Goal: Information Seeking & Learning: Learn about a topic

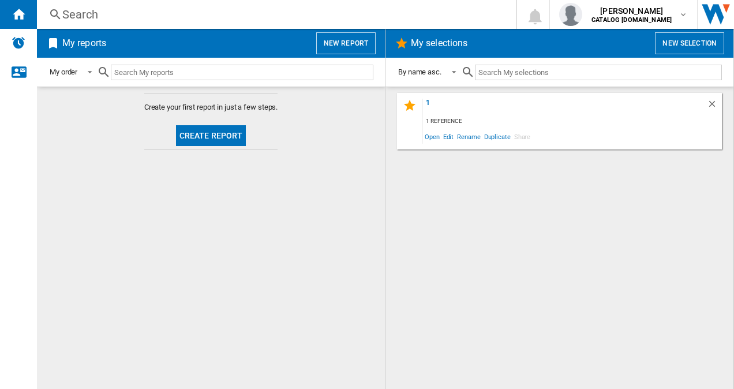
click at [126, 16] on div "Search" at bounding box center [273, 14] width 423 height 16
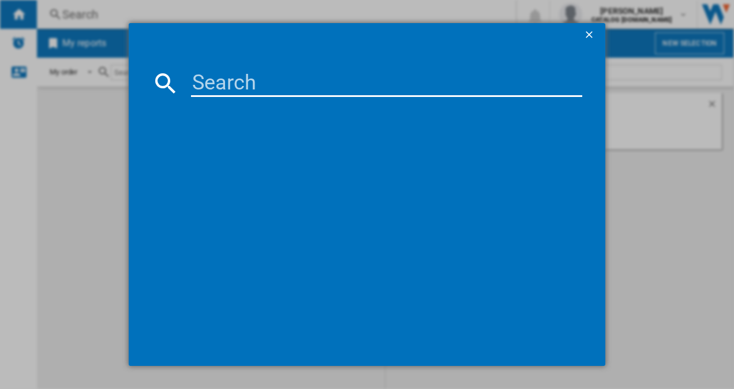
click at [243, 76] on input at bounding box center [387, 83] width 392 height 28
paste input "ORC5S331EW"
type input "ORC5S331EW"
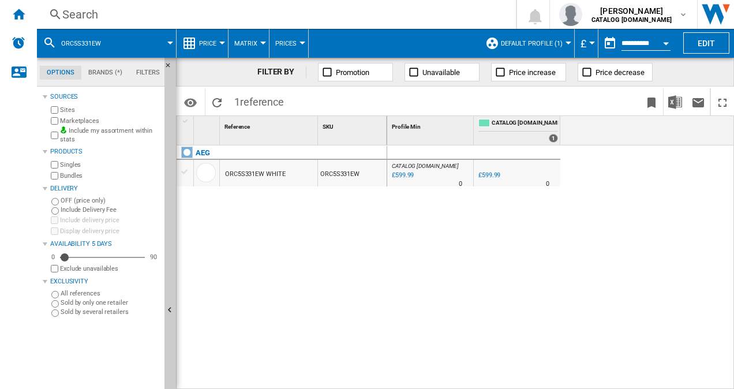
click at [555, 44] on span "Default profile (1)" at bounding box center [532, 43] width 62 height 7
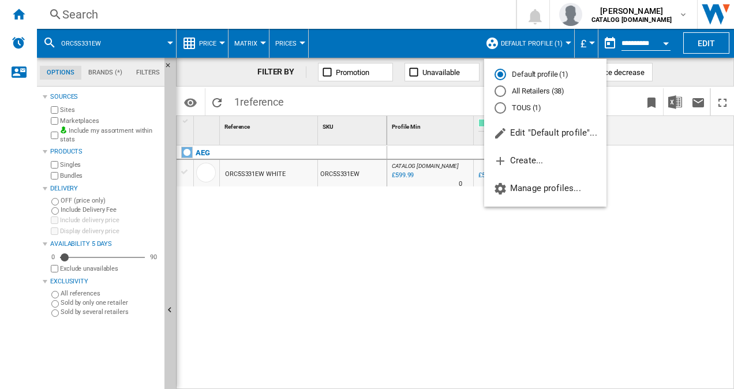
click at [536, 89] on md-radio-button "All Retailers (38)" at bounding box center [545, 91] width 102 height 11
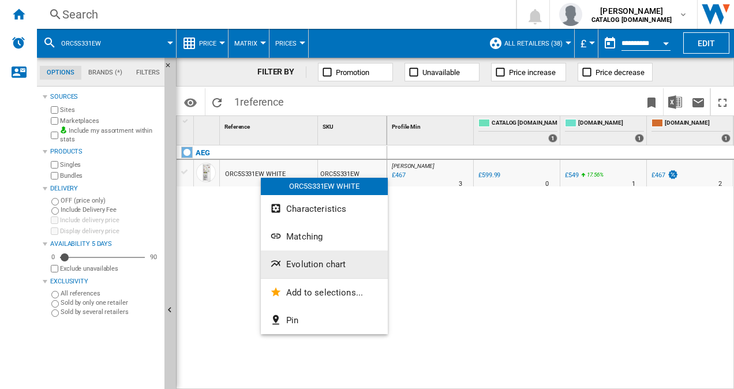
click at [315, 265] on span "Evolution chart" at bounding box center [315, 264] width 59 height 10
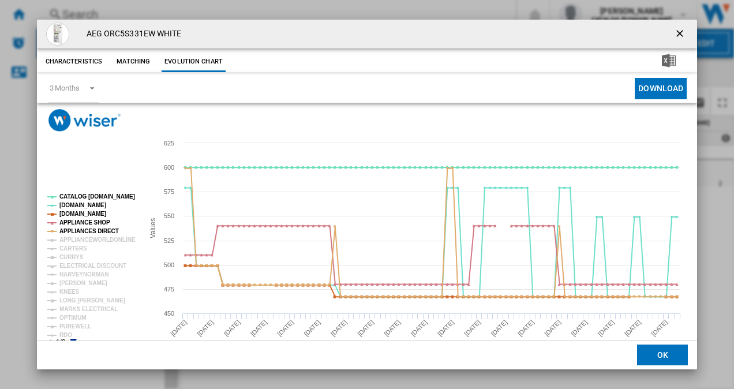
scroll to position [21, 0]
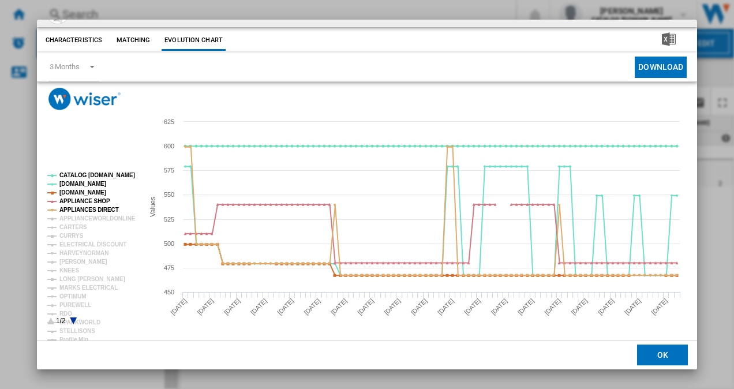
click at [70, 321] on rect "Product popup" at bounding box center [91, 249] width 96 height 162
click at [73, 319] on icon "Product popup" at bounding box center [73, 320] width 7 height 7
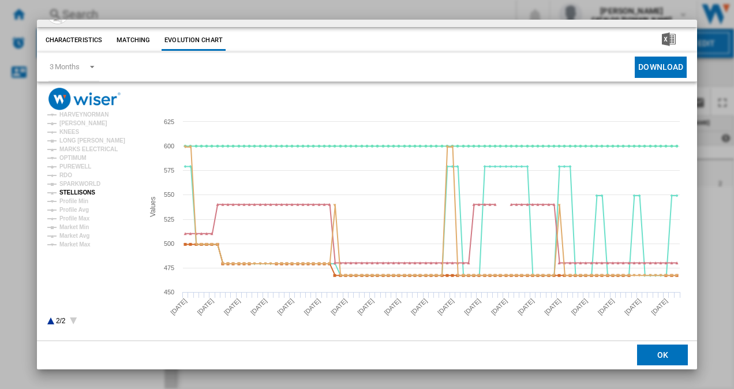
click at [83, 189] on tspan "STELLISONS" at bounding box center [77, 192] width 36 height 6
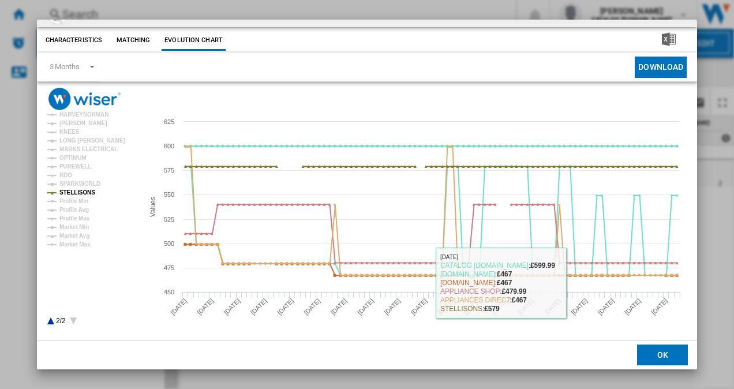
click at [645, 355] on button "OK" at bounding box center [662, 355] width 51 height 21
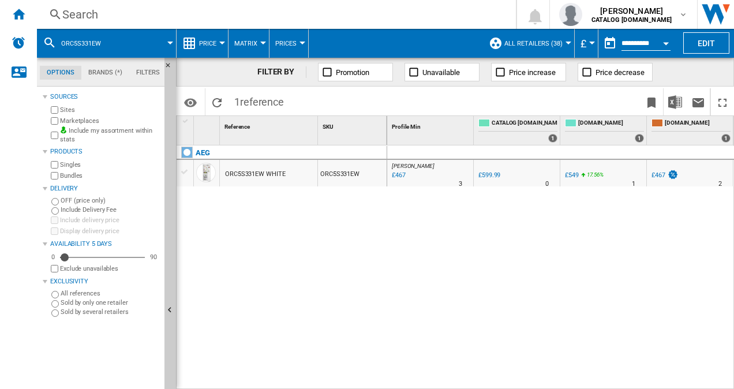
click at [225, 9] on div "Search" at bounding box center [273, 14] width 423 height 16
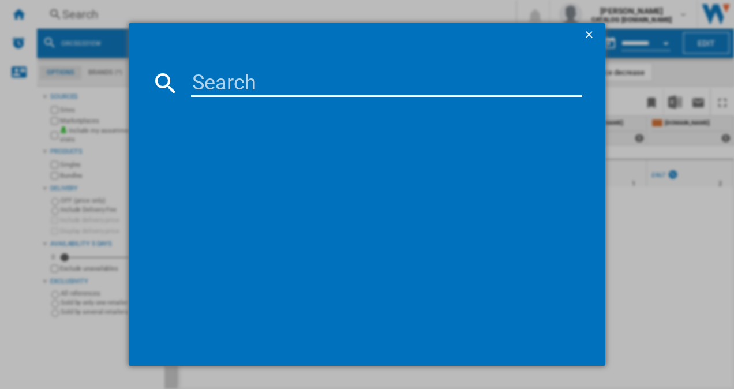
type input "NSC8M191DS"
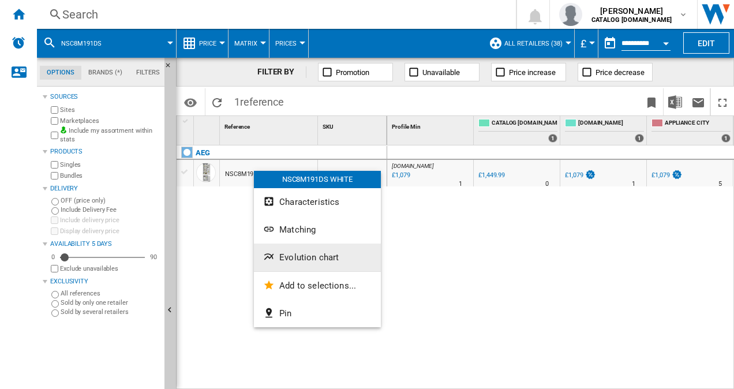
click at [329, 261] on span "Evolution chart" at bounding box center [308, 257] width 59 height 10
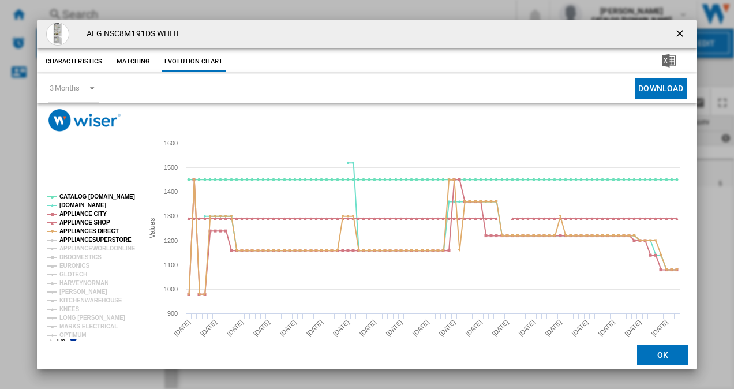
click at [73, 242] on tspan "APPLIANCESUPERSTORE" at bounding box center [95, 239] width 72 height 6
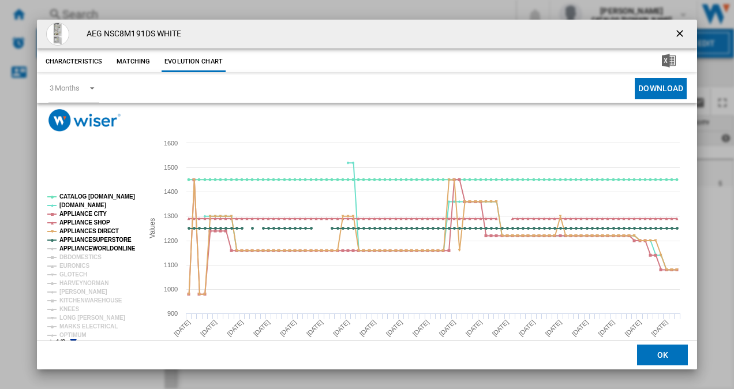
click at [74, 249] on tspan "APPLIANCEWORLDONLINE" at bounding box center [97, 248] width 76 height 6
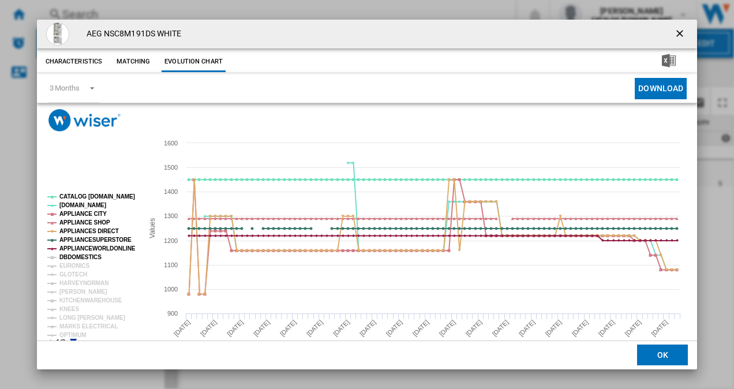
click at [74, 257] on tspan "DBDOMESTICS" at bounding box center [80, 257] width 42 height 6
click at [73, 262] on tspan "EURONICS" at bounding box center [74, 265] width 30 height 6
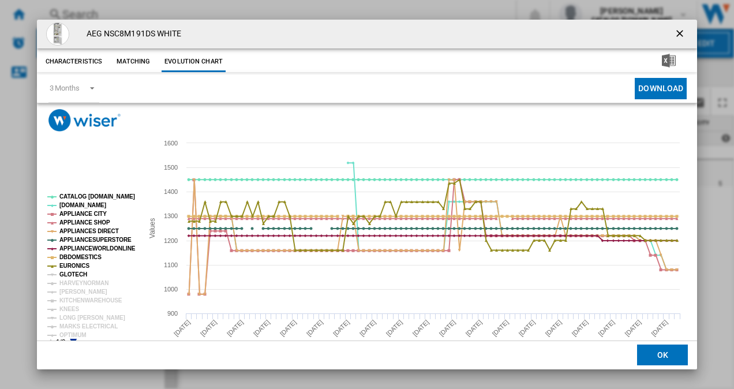
click at [73, 272] on tspan "GLOTECH" at bounding box center [73, 274] width 28 height 6
click at [65, 284] on tspan "HARVEYNORMAN" at bounding box center [83, 283] width 49 height 6
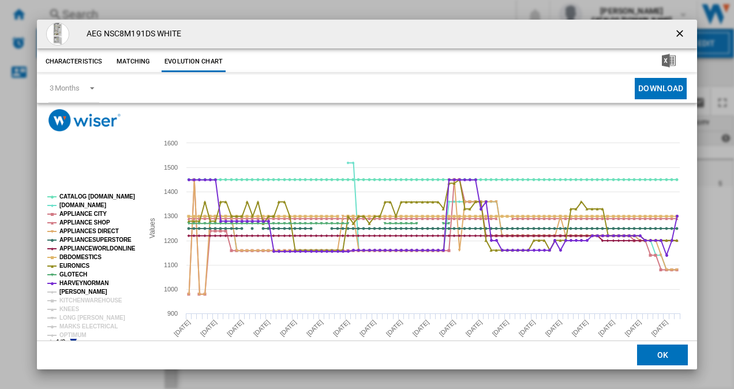
click at [76, 294] on tspan "[PERSON_NAME]" at bounding box center [83, 291] width 48 height 6
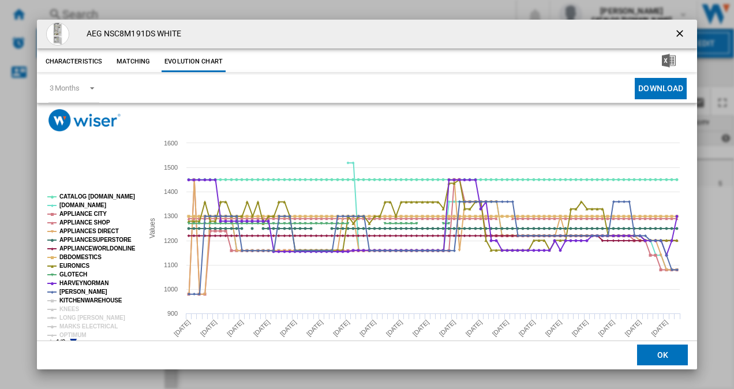
click at [77, 300] on tspan "KITCHENWAREHOUSE" at bounding box center [90, 300] width 63 height 6
